Goal: Check status: Check status

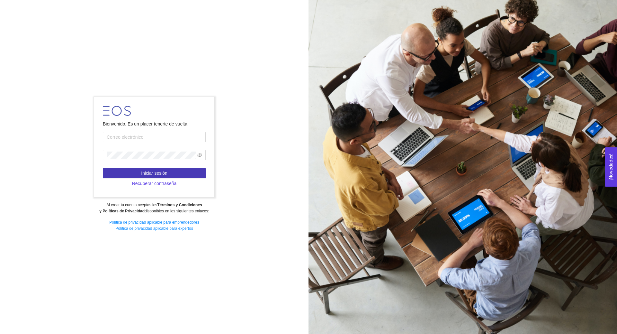
type input "[PERSON_NAME][EMAIL_ADDRESS][PERSON_NAME][DOMAIN_NAME]"
click at [143, 176] on span "Iniciar sesión" at bounding box center [154, 172] width 26 height 7
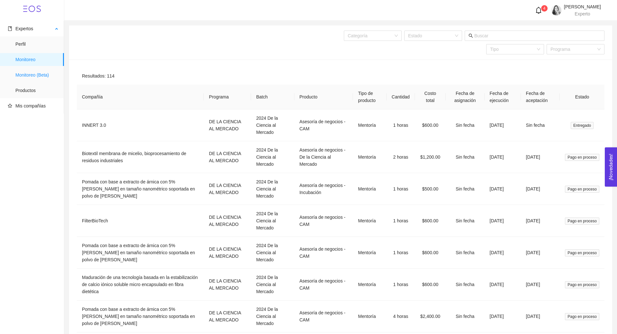
click at [33, 76] on span "Monitoreo (Beta)" at bounding box center [36, 74] width 43 height 13
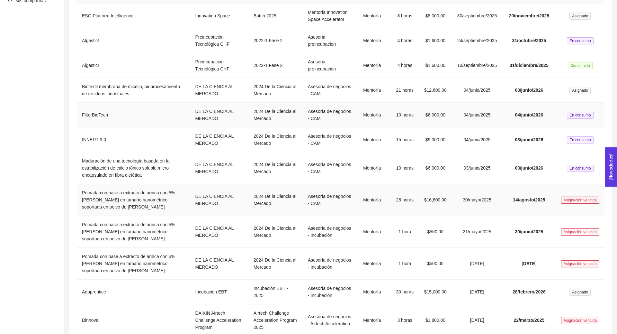
scroll to position [139, 0]
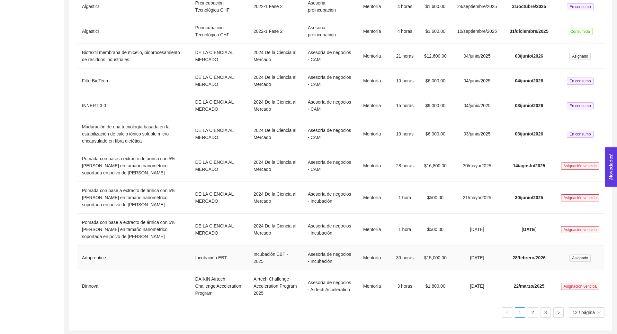
click at [172, 257] on td "Adpprentice" at bounding box center [133, 257] width 113 height 25
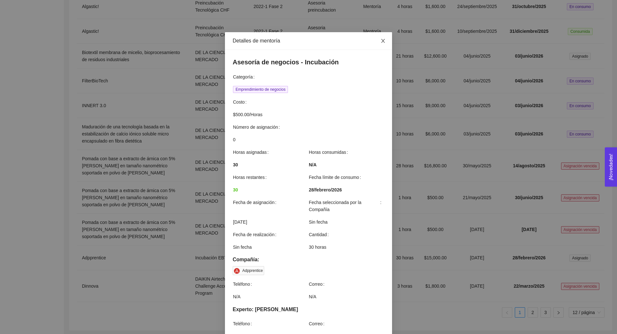
click at [387, 39] on span "Close" at bounding box center [383, 41] width 18 height 18
